Goal: Transaction & Acquisition: Purchase product/service

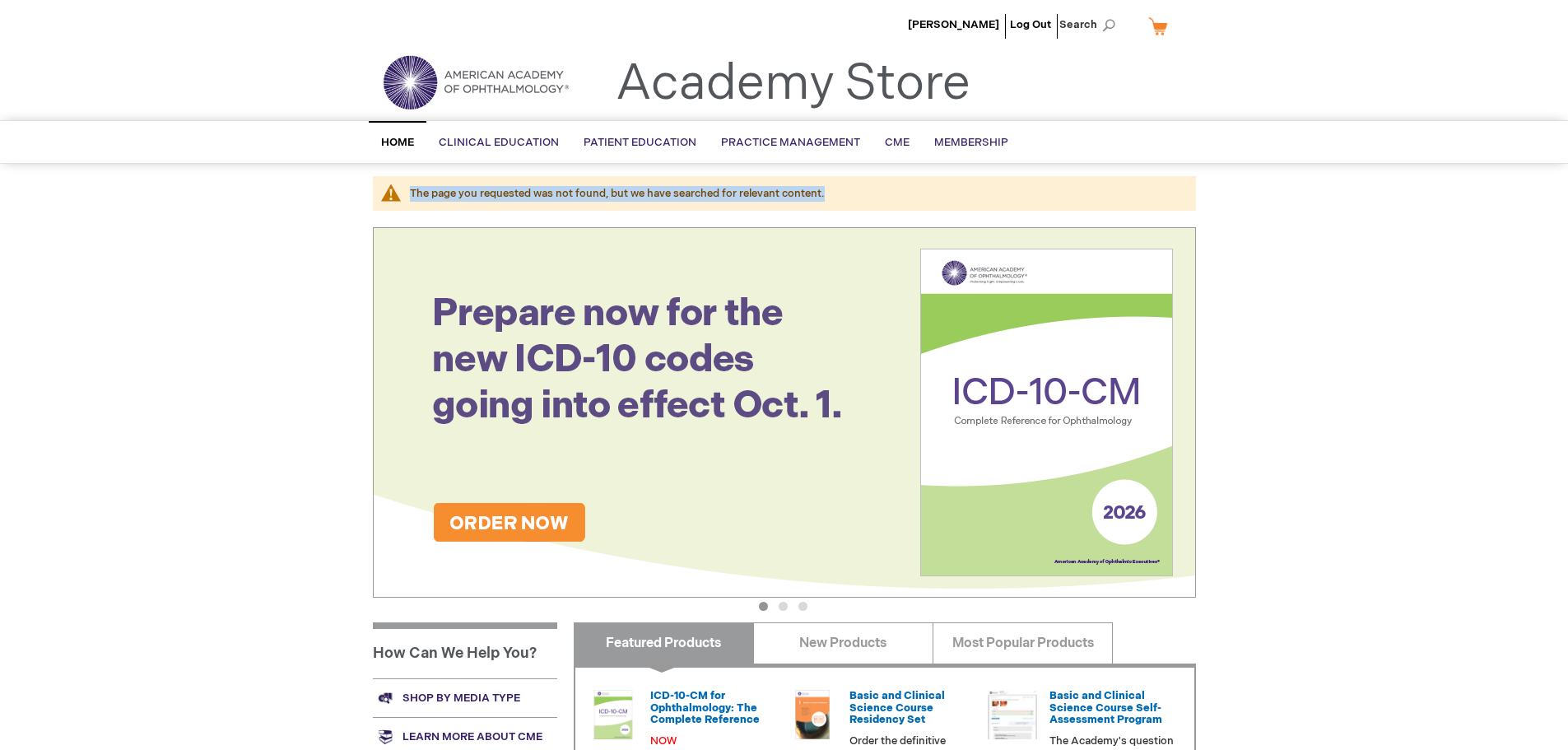
drag, startPoint x: 830, startPoint y: 191, endPoint x: 407, endPoint y: 173, distance: 423.4
click at [407, 173] on div "Sarah Kong Log Out Search My Cart CLOSE RECENTLY ADDED ITEM(S) Close There are …" at bounding box center [784, 597] width 1568 height 1195
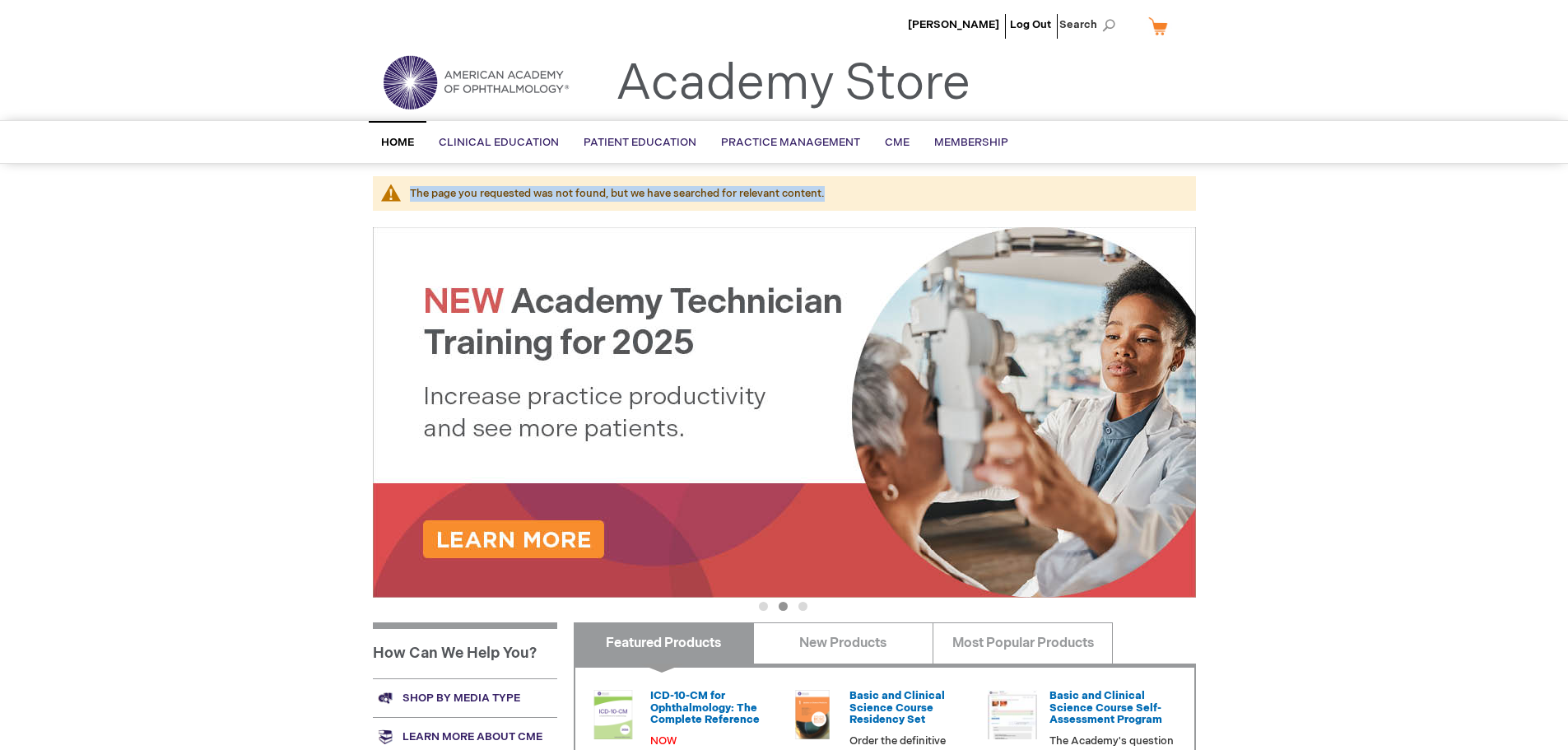
copy div "The page you requested was not found, but we have searched for relevant content."
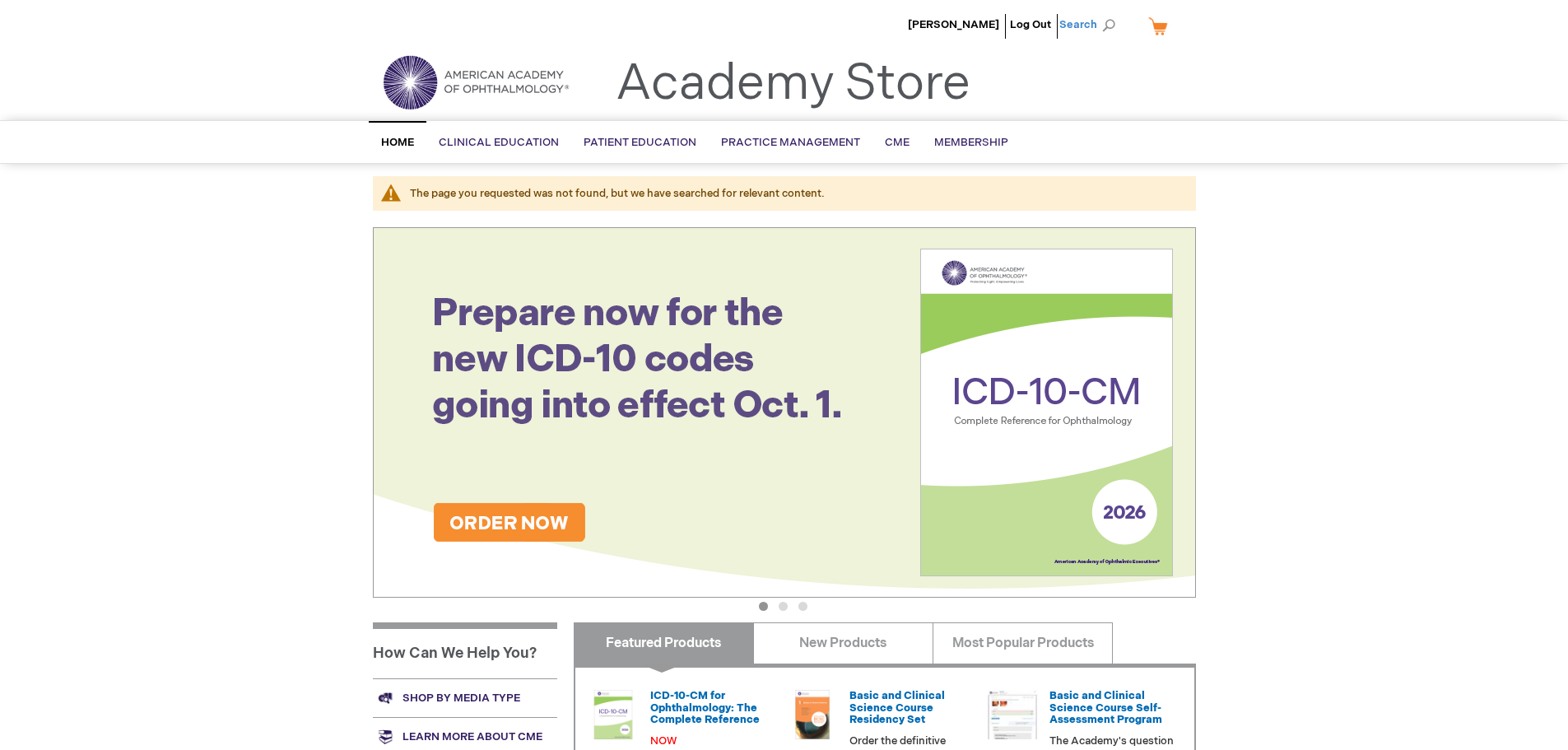
click at [1093, 17] on span "Search" at bounding box center [1091, 25] width 63 height 33
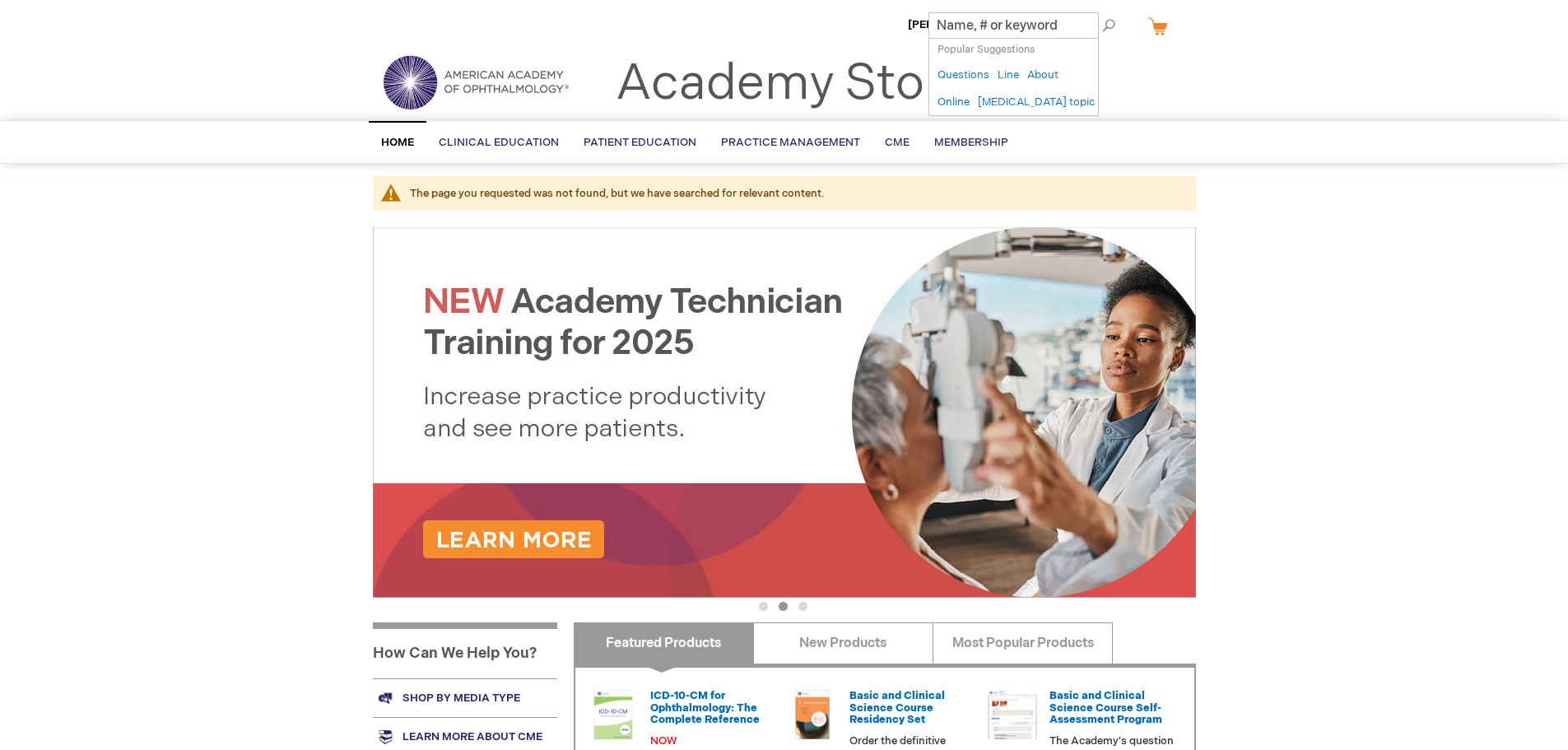
click at [1029, 38] on div "Popular Suggestions ( 5 )" at bounding box center [1013, 50] width 169 height 24
click at [1029, 31] on input "Search" at bounding box center [1013, 25] width 171 height 26
type input "oma"
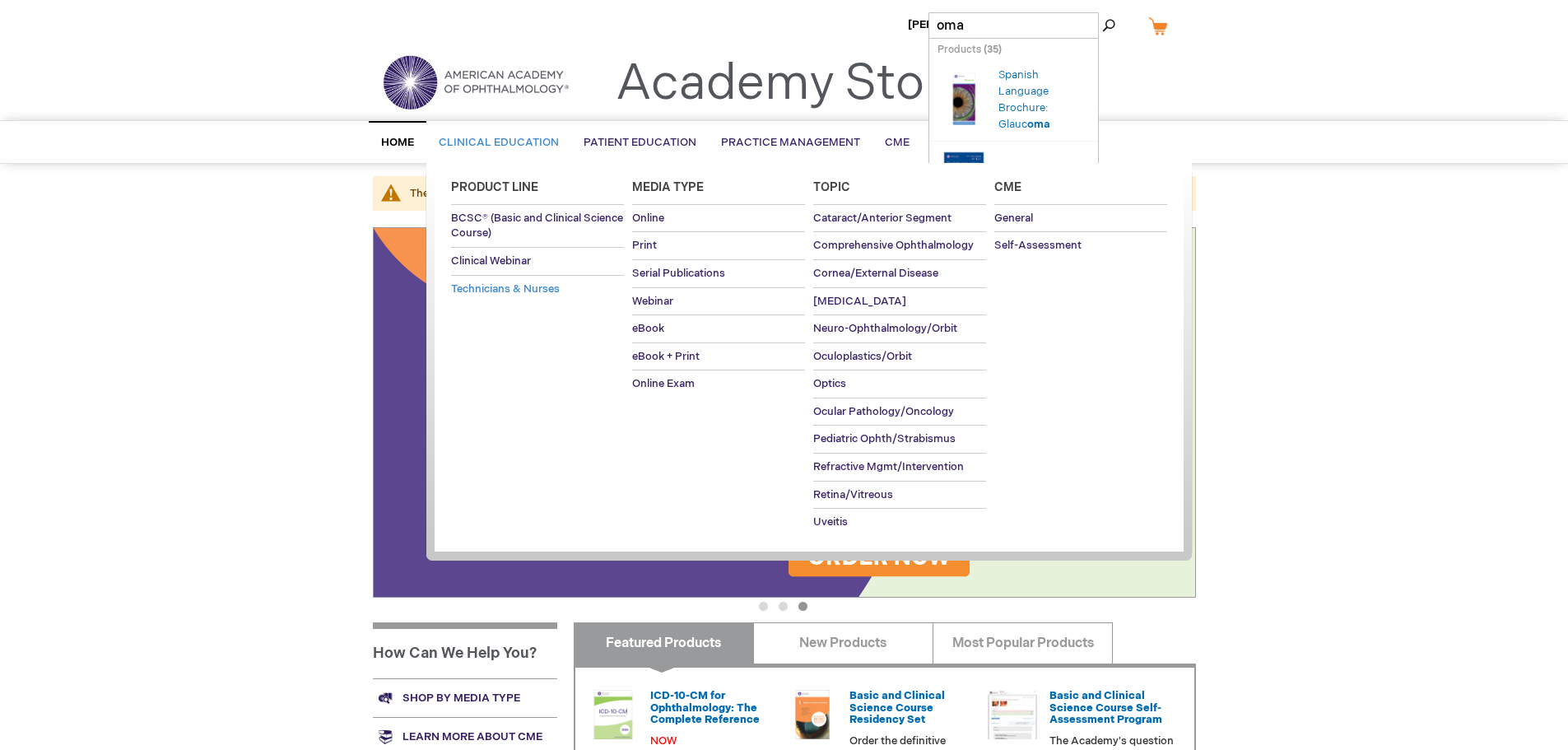
click at [525, 285] on span "Technicians & Nurses" at bounding box center [505, 288] width 109 height 13
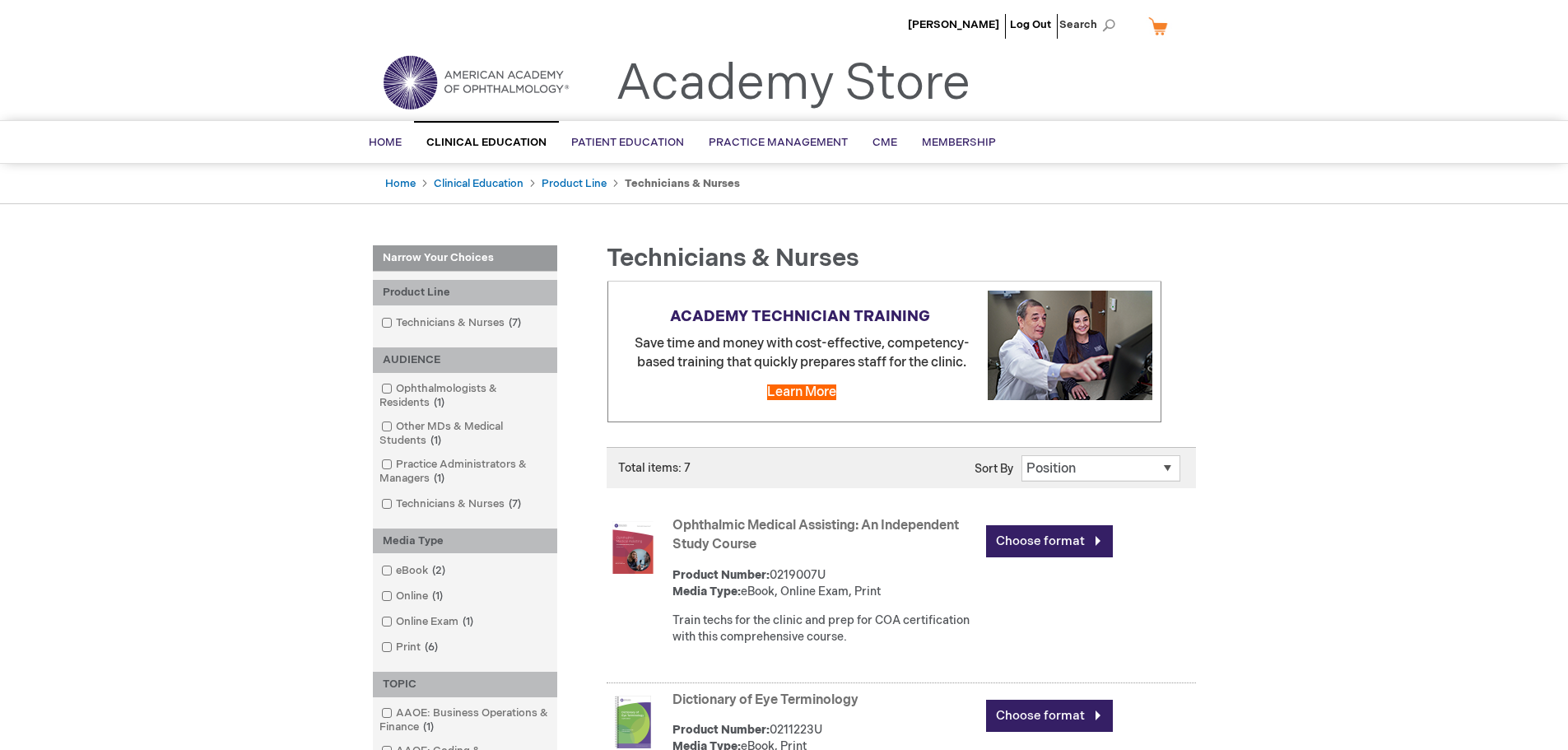
click at [802, 522] on link "Ophthalmic Medical Assisting: An Independent Study Course" at bounding box center [815, 534] width 286 height 34
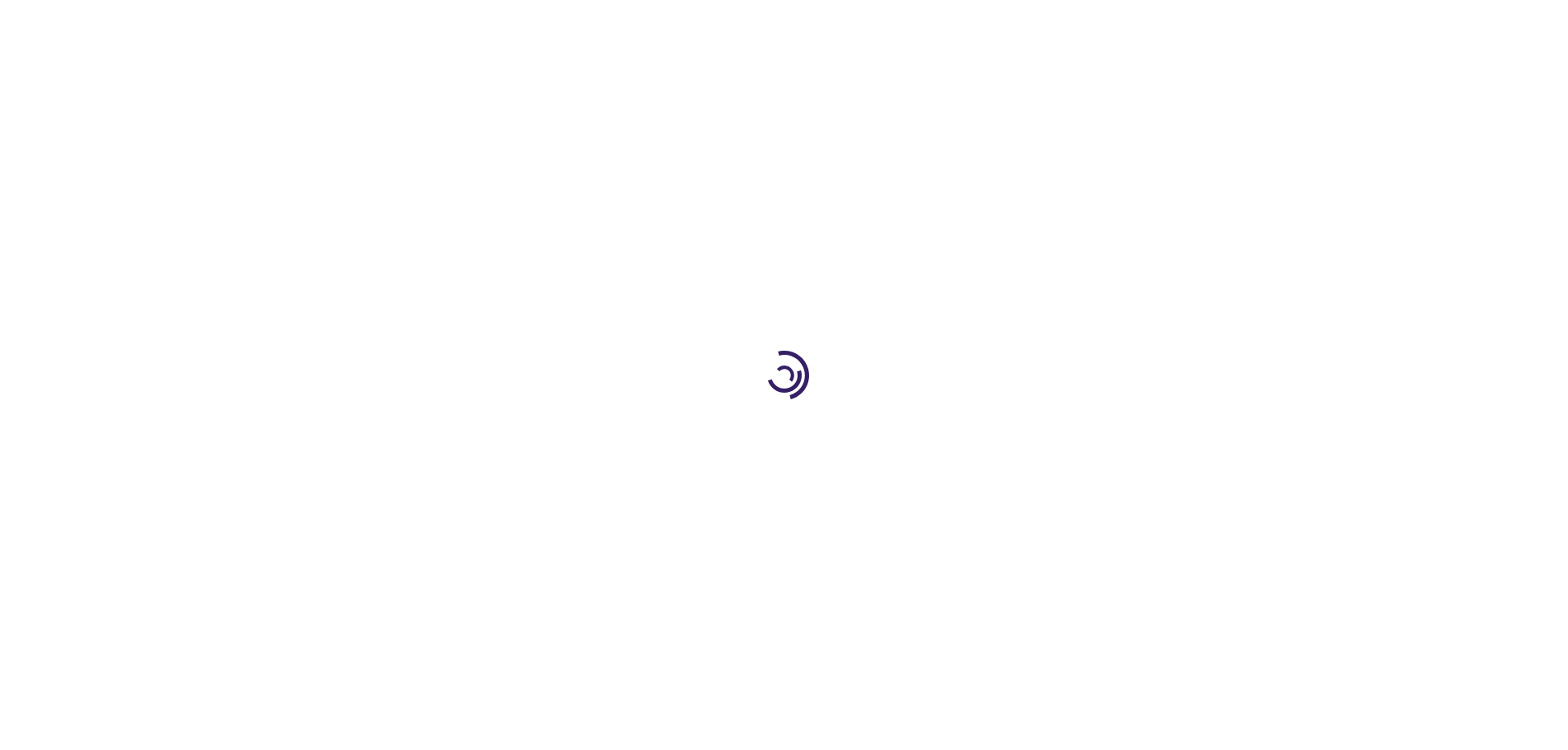
type input "0"
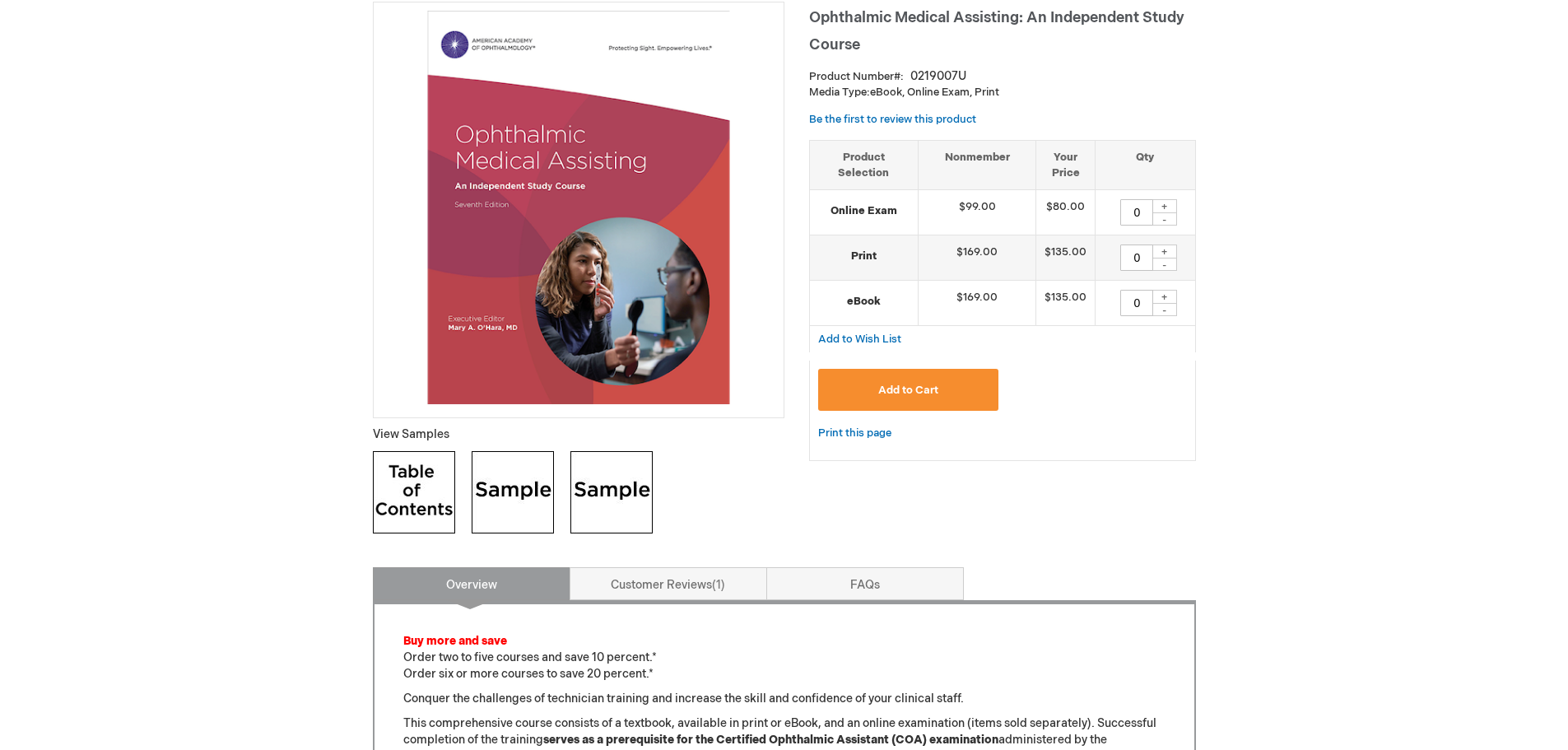
click at [536, 496] on img at bounding box center [513, 492] width 82 height 82
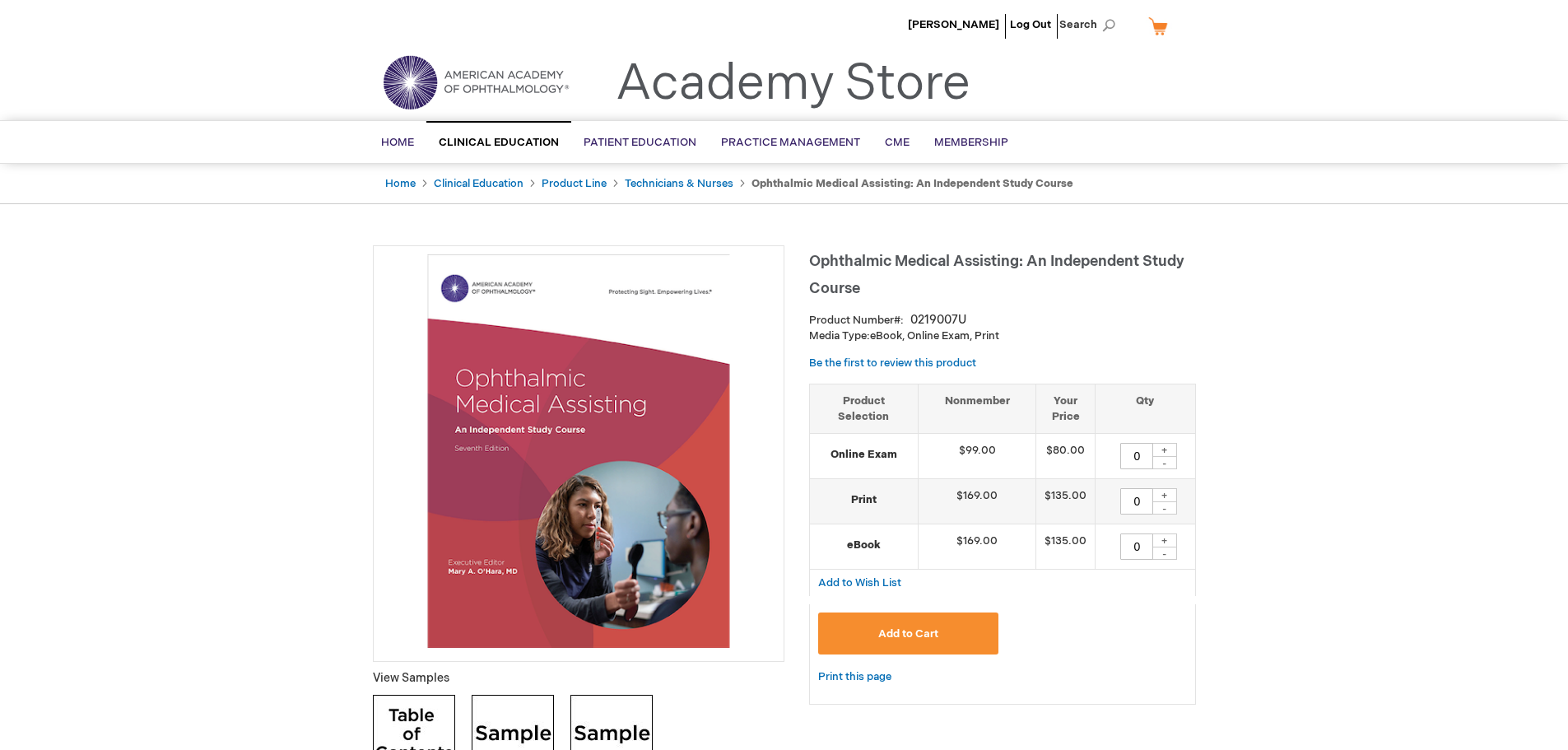
click at [718, 83] on link "Academy Store" at bounding box center [793, 83] width 355 height 59
